Goal: Task Accomplishment & Management: Manage account settings

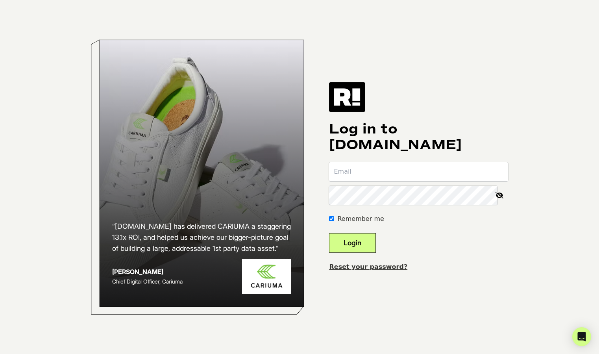
type input "[PERSON_NAME][EMAIL_ADDRESS][DOMAIN_NAME]"
click at [370, 247] on button "Login" at bounding box center [352, 243] width 47 height 20
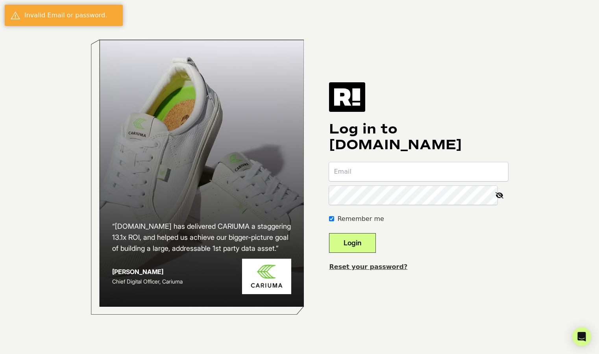
type input "[PERSON_NAME][EMAIL_ADDRESS][DOMAIN_NAME]"
drag, startPoint x: 352, startPoint y: 243, endPoint x: 361, endPoint y: 247, distance: 9.5
click at [352, 243] on button "Login" at bounding box center [352, 243] width 47 height 20
type input "[PERSON_NAME][EMAIL_ADDRESS][DOMAIN_NAME]"
click at [376, 236] on button "Login" at bounding box center [352, 243] width 47 height 20
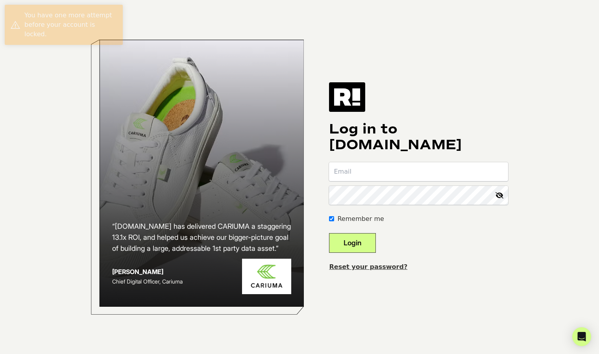
type input "[PERSON_NAME][EMAIL_ADDRESS][DOMAIN_NAME]"
click at [501, 196] on icon at bounding box center [498, 195] width 17 height 19
